Goal: Navigation & Orientation: Go to known website

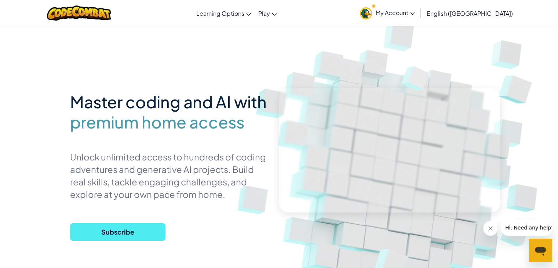
click at [418, 6] on link "My Account" at bounding box center [387, 12] width 62 height 23
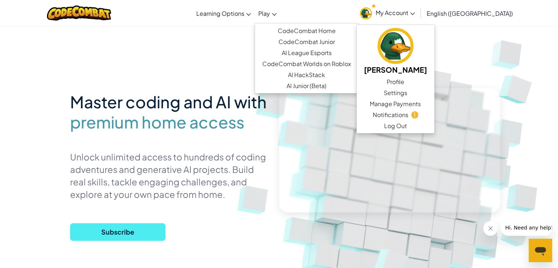
click at [270, 13] on span "Play" at bounding box center [264, 14] width 12 height 8
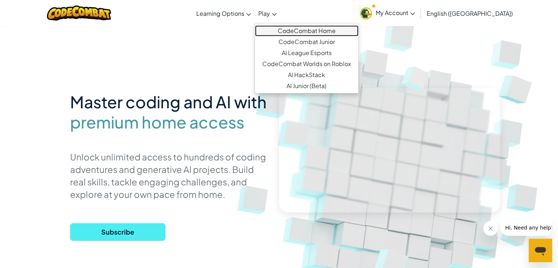
click at [322, 29] on link "CodeCombat Home" at bounding box center [306, 30] width 103 height 11
